Goal: Task Accomplishment & Management: Manage account settings

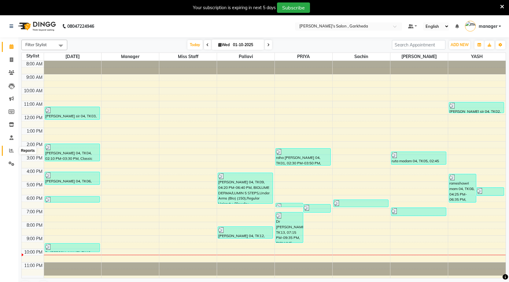
click at [11, 150] on icon at bounding box center [11, 150] width 5 height 5
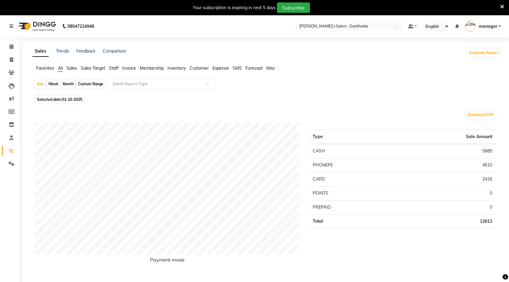
click at [221, 67] on span "Expense" at bounding box center [221, 68] width 17 height 6
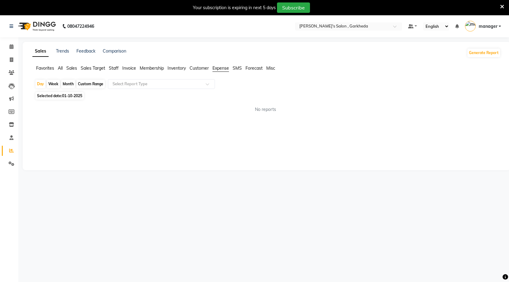
click at [71, 84] on div "Month" at bounding box center [68, 84] width 14 height 9
select select "10"
select select "2025"
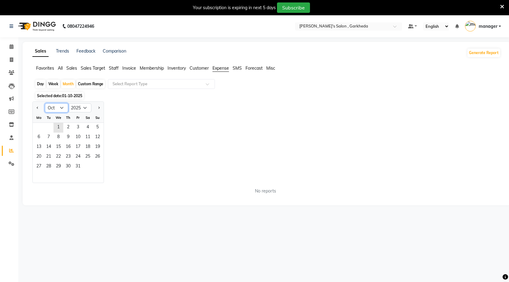
drag, startPoint x: 59, startPoint y: 104, endPoint x: 60, endPoint y: 111, distance: 6.9
click at [59, 104] on select "Jan Feb Mar Apr May Jun [DATE] Aug Sep Oct Nov Dec" at bounding box center [56, 107] width 23 height 9
select select "9"
click at [45, 103] on select "Jan Feb Mar Apr May Jun [DATE] Aug Sep Oct Nov Dec" at bounding box center [56, 107] width 23 height 9
click at [50, 165] on span "30" at bounding box center [49, 167] width 10 height 10
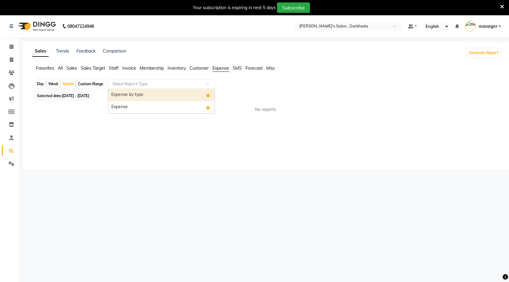
click at [164, 84] on input "text" at bounding box center [155, 84] width 88 height 6
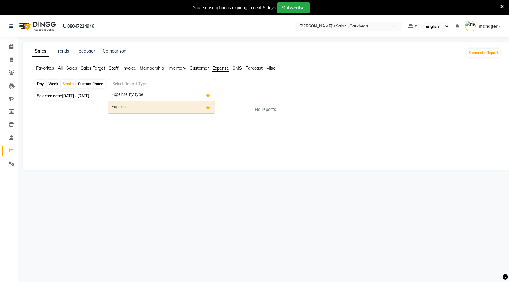
click at [191, 107] on div "Expense" at bounding box center [161, 107] width 106 height 12
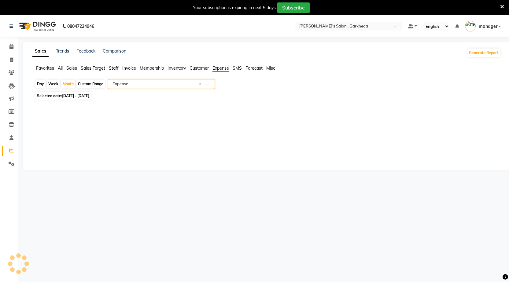
select select "full_report"
select select "csv"
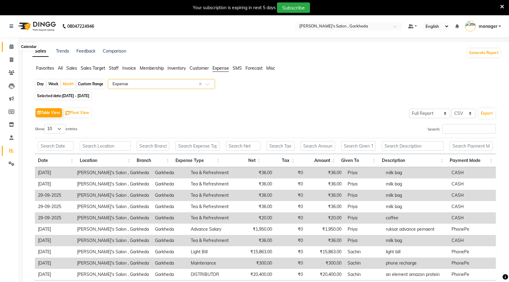
click at [14, 49] on span at bounding box center [11, 46] width 11 height 7
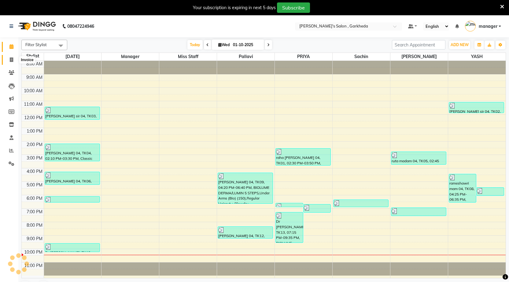
click at [10, 59] on icon at bounding box center [11, 60] width 3 height 5
select select "7062"
select select "service"
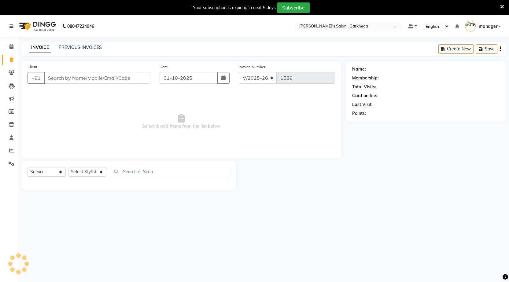
select select "72802"
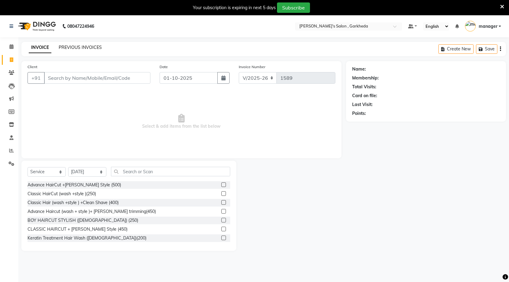
click at [91, 48] on link "PREVIOUS INVOICES" at bounding box center [80, 48] width 43 height 6
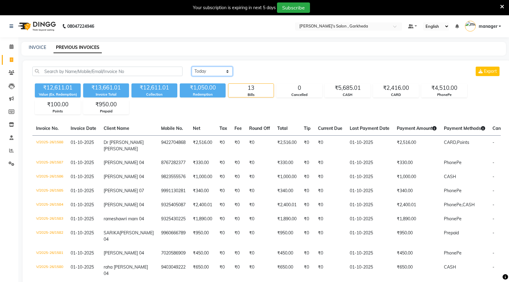
click at [214, 72] on select "[DATE] [DATE] Custom Range" at bounding box center [212, 71] width 41 height 9
select select "range"
click at [192, 67] on select "[DATE] [DATE] Custom Range" at bounding box center [212, 71] width 41 height 9
click at [262, 71] on input "01-10-2025" at bounding box center [262, 71] width 43 height 9
select select "10"
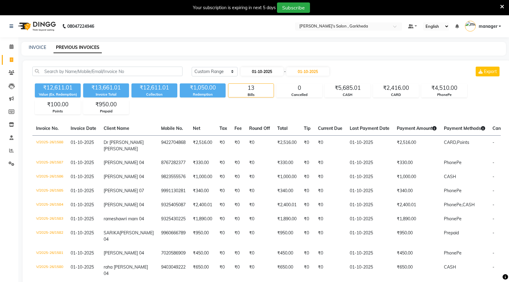
select select "2025"
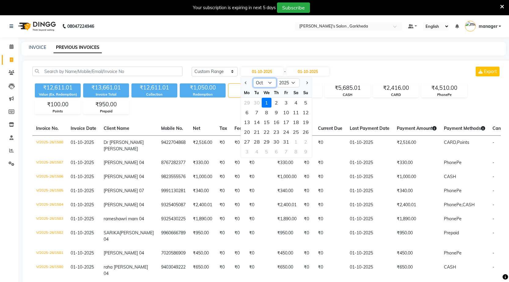
click at [268, 84] on select "Jan Feb Mar Apr May Jun [DATE] Aug Sep Oct Nov Dec" at bounding box center [264, 82] width 23 height 9
select select "9"
click at [253, 78] on select "Jan Feb Mar Apr May Jun [DATE] Aug Sep Oct Nov Dec" at bounding box center [264, 82] width 23 height 9
click at [245, 103] on div "1" at bounding box center [247, 103] width 10 height 10
type input "01-09-2025"
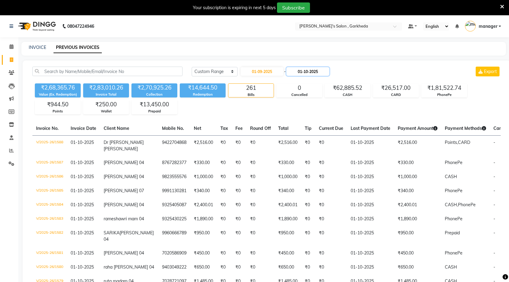
click at [311, 72] on input "01-10-2025" at bounding box center [308, 71] width 43 height 9
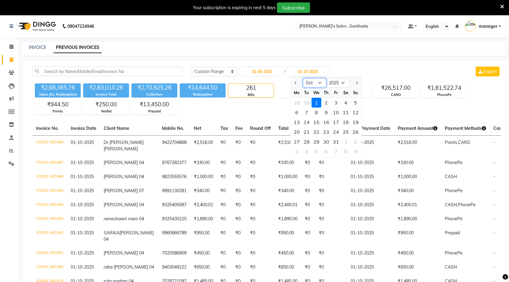
click at [314, 81] on select "Sep Oct Nov Dec" at bounding box center [314, 82] width 23 height 9
select select "9"
click at [303, 78] on select "Sep Oct Nov Dec" at bounding box center [314, 82] width 23 height 9
click at [309, 141] on div "30" at bounding box center [307, 142] width 10 height 10
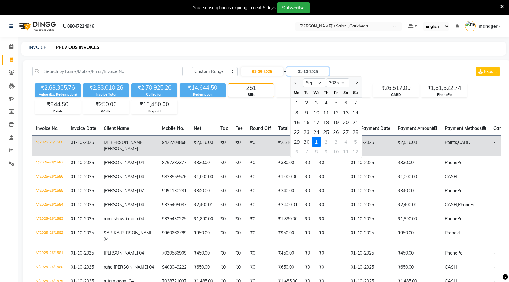
type input "[DATE]"
